Goal: Task Accomplishment & Management: Use online tool/utility

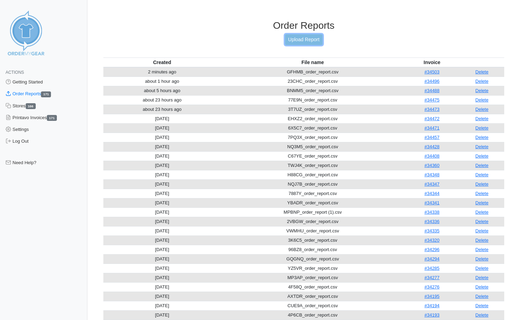
drag, startPoint x: 0, startPoint y: 0, endPoint x: 311, endPoint y: 39, distance: 313.1
click at [311, 39] on link "Upload Report" at bounding box center [303, 39] width 37 height 11
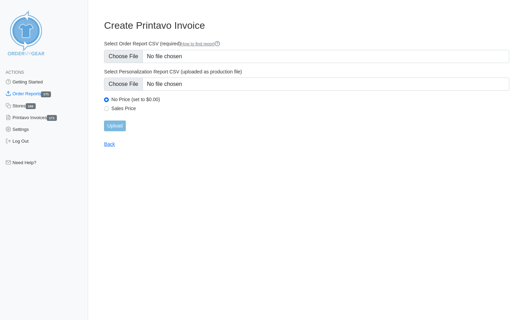
type input "C:\fakepath\B6GKB_order_report.csv"
click at [106, 126] on input "Upload" at bounding box center [114, 126] width 21 height 11
